Goal: Information Seeking & Learning: Learn about a topic

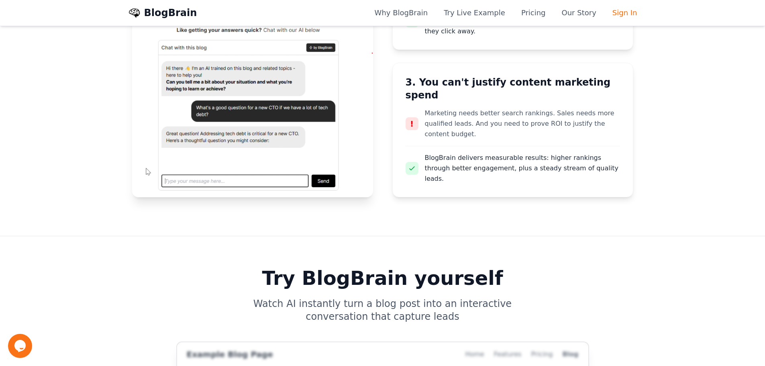
scroll to position [723, 0]
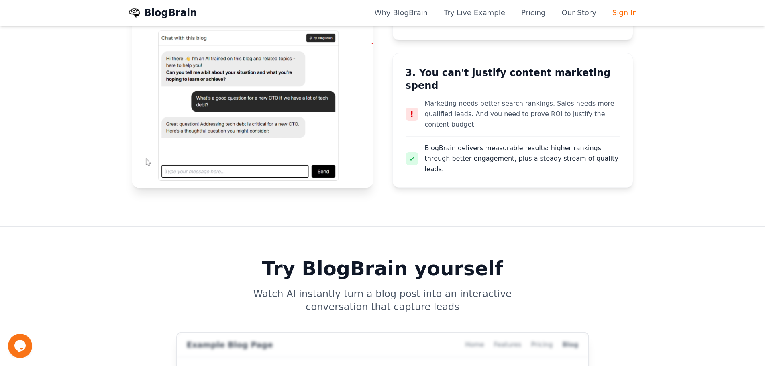
click at [12, 343] on div "Opens Chat This icon Opens the chat window." at bounding box center [20, 345] width 24 height 13
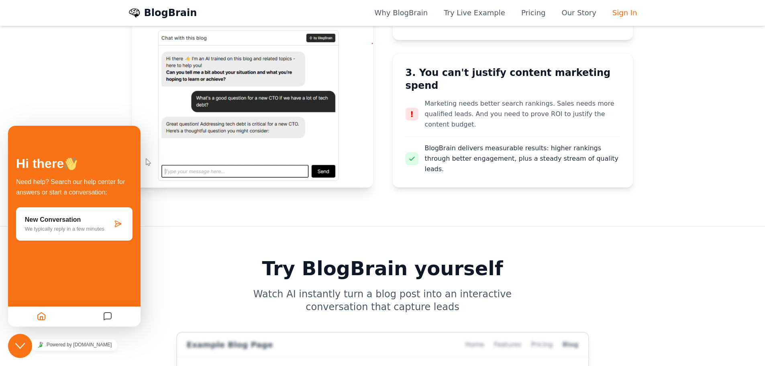
click at [16, 342] on icon "Close Chat This icon closes the chat window." at bounding box center [20, 346] width 10 height 10
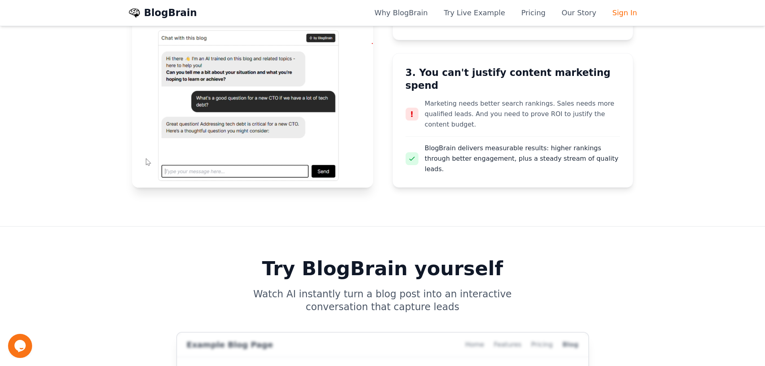
click at [16, 342] on icon "Chat widget" at bounding box center [19, 346] width 11 height 12
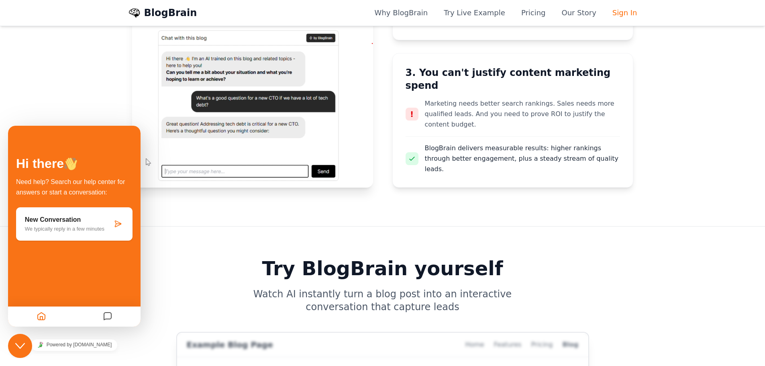
click at [16, 342] on icon "Close Chat This icon closes the chat window." at bounding box center [20, 346] width 10 height 10
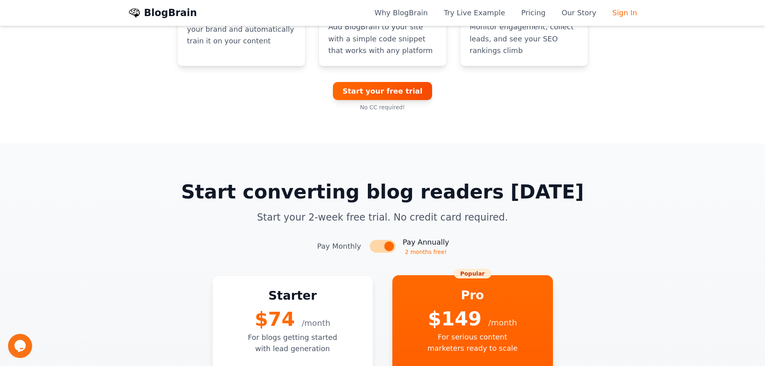
scroll to position [1526, 0]
click at [388, 242] on div "Toggle between monthly and annual pricing" at bounding box center [389, 247] width 10 height 10
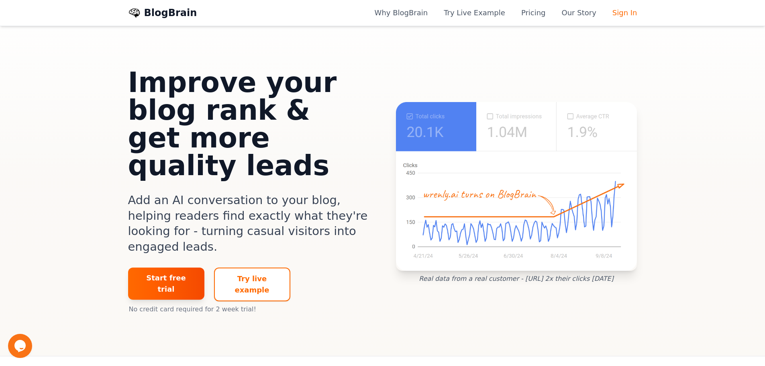
scroll to position [0, 0]
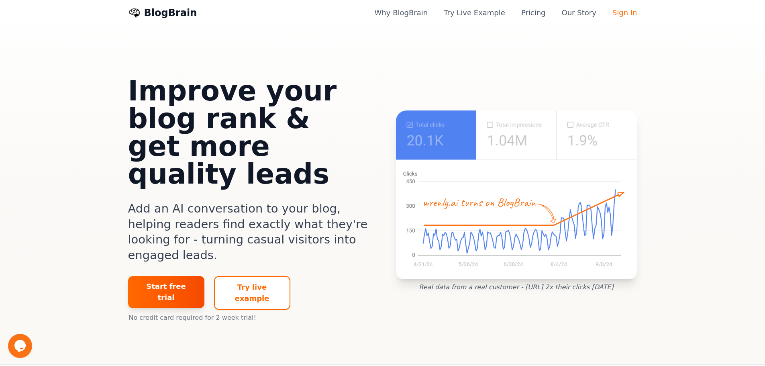
click at [399, 25] on div "BlogBrain Why BlogBrain Try Live Example Pricing Our Story Sign In" at bounding box center [383, 13] width 522 height 26
click at [416, 14] on link "Why BlogBrain" at bounding box center [401, 12] width 53 height 11
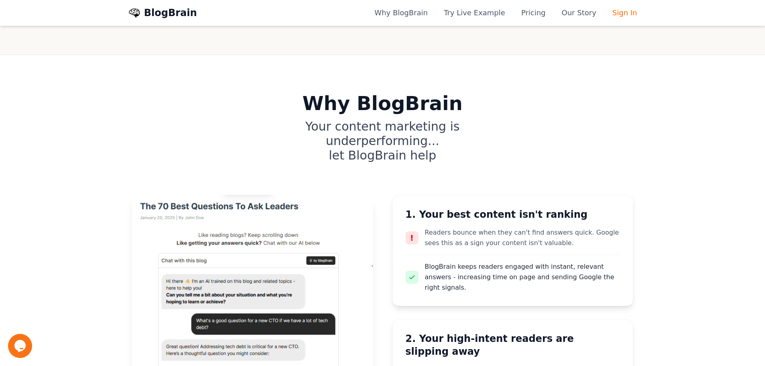
click at [496, 20] on div "BlogBrain Why BlogBrain Try Live Example Pricing Our Story Sign In" at bounding box center [383, 13] width 522 height 26
click at [490, 16] on link "Try Live Example" at bounding box center [474, 12] width 61 height 11
click at [533, 16] on link "Pricing" at bounding box center [533, 12] width 25 height 11
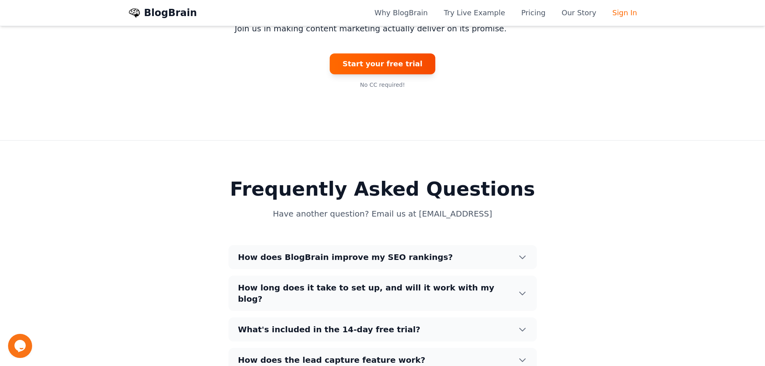
scroll to position [2468, 0]
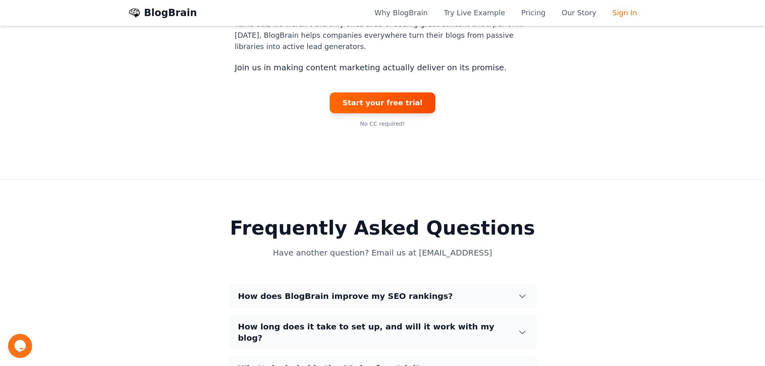
click at [412, 284] on button "How does BlogBrain improve my SEO rankings?" at bounding box center [383, 296] width 308 height 24
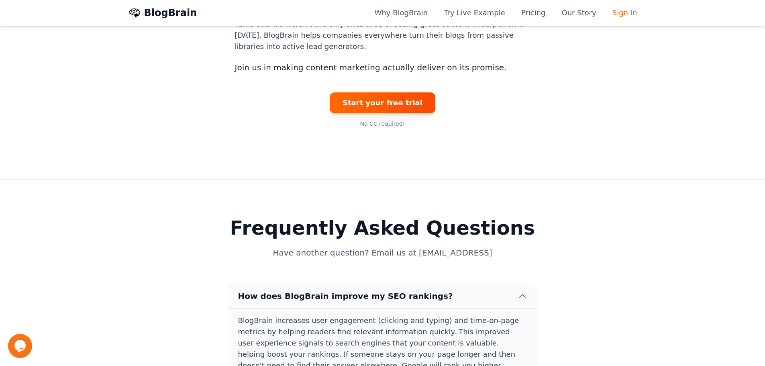
click at [412, 284] on button "How does BlogBrain improve my SEO rankings?" at bounding box center [383, 296] width 308 height 24
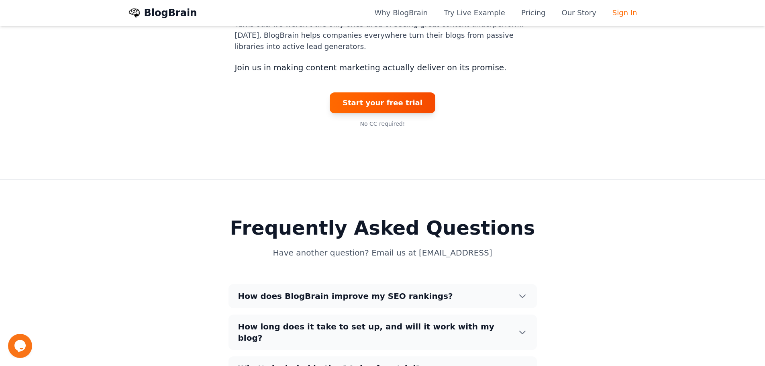
click at [576, 18] on link "Our Story" at bounding box center [579, 12] width 35 height 11
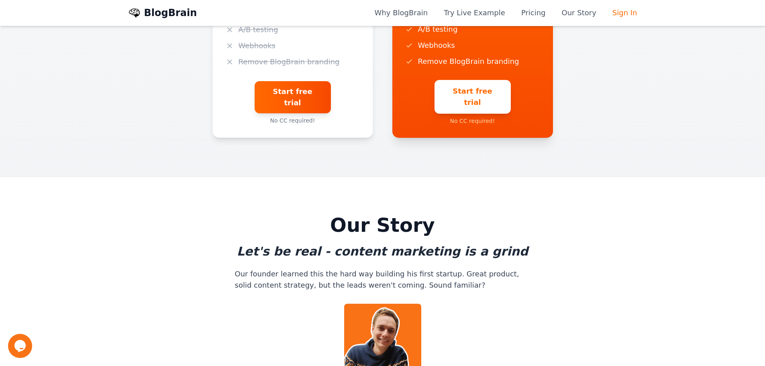
click at [145, 14] on link "BlogBrain" at bounding box center [170, 12] width 53 height 13
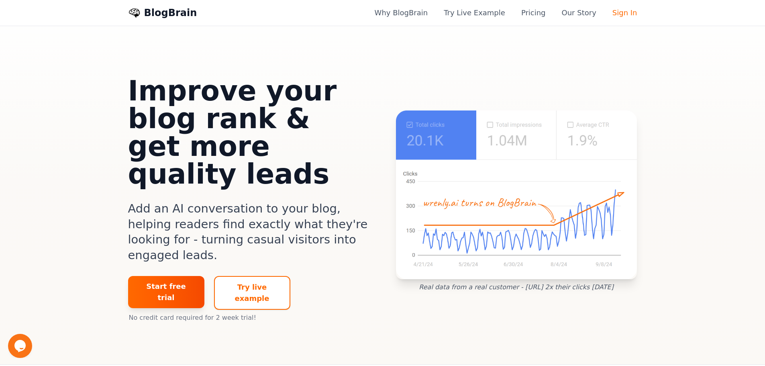
click at [496, 110] on img at bounding box center [516, 194] width 241 height 169
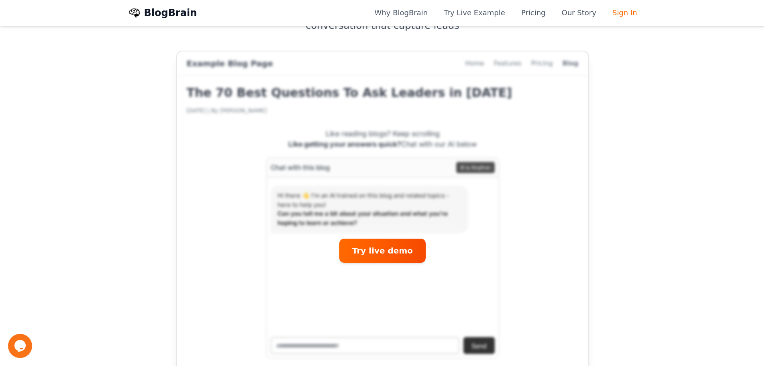
scroll to position [1205, 0]
